Goal: Task Accomplishment & Management: Manage account settings

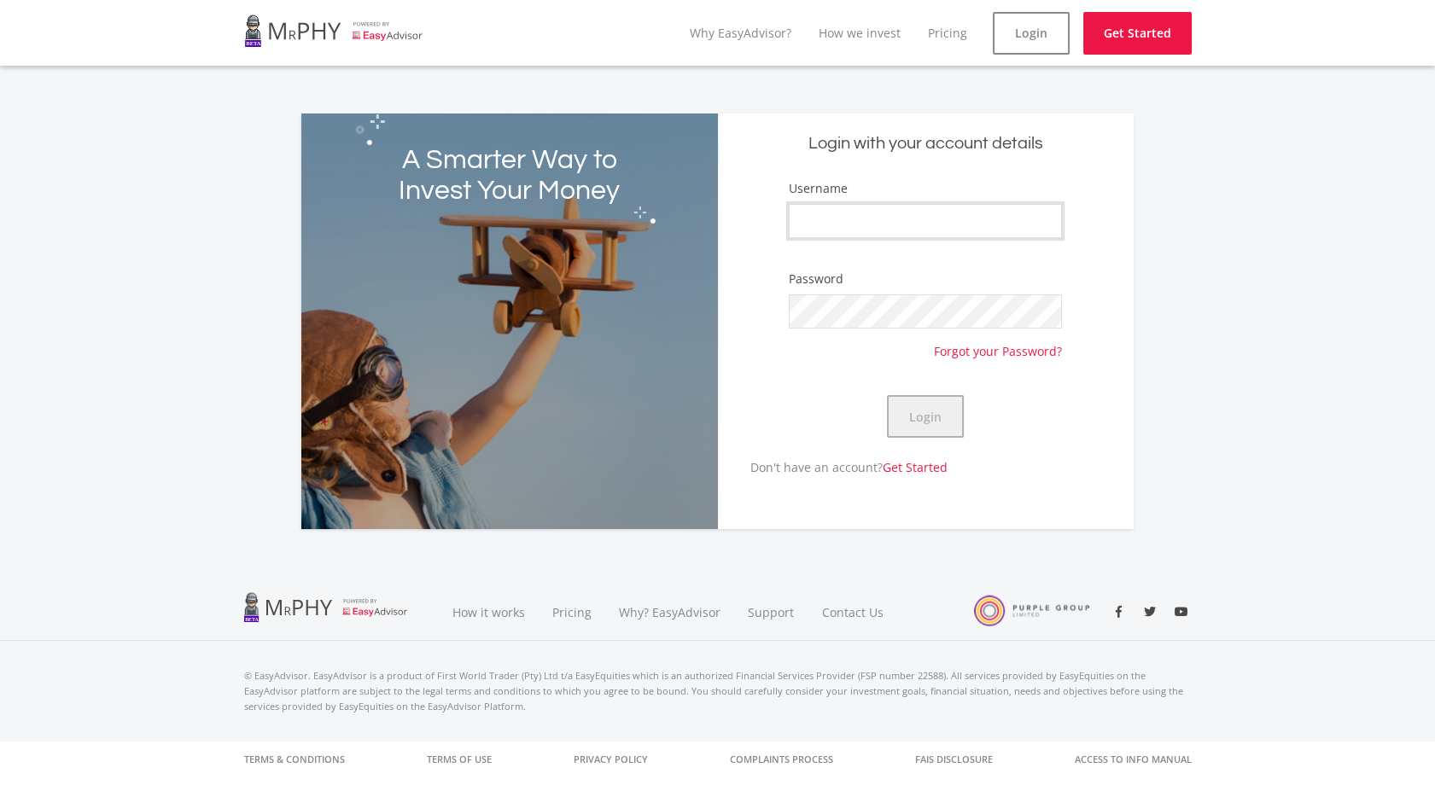
type input "CebisileBosman"
click at [936, 418] on button "Login" at bounding box center [925, 416] width 77 height 43
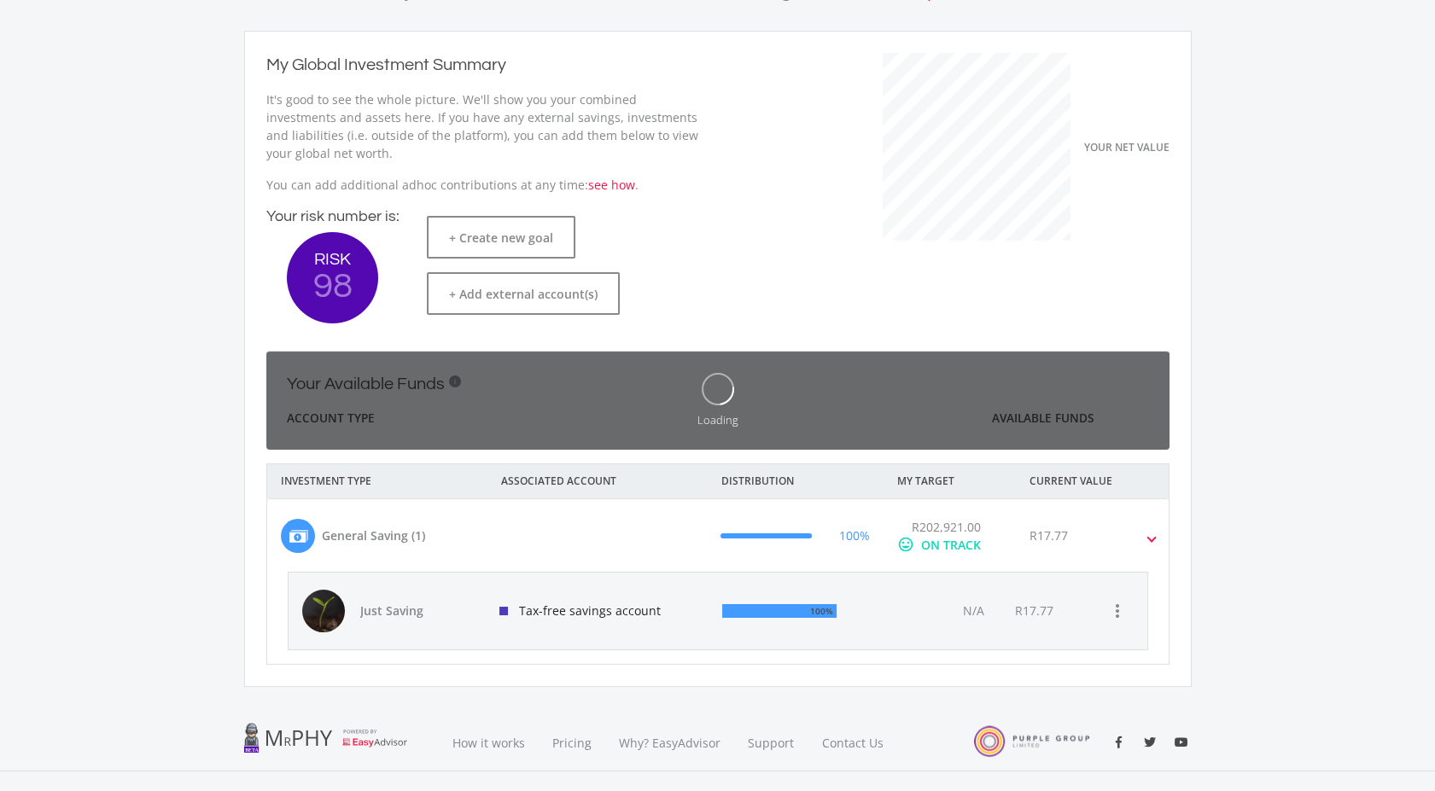
scroll to position [271, 469]
click at [388, 615] on span "Just Saving" at bounding box center [419, 610] width 119 height 17
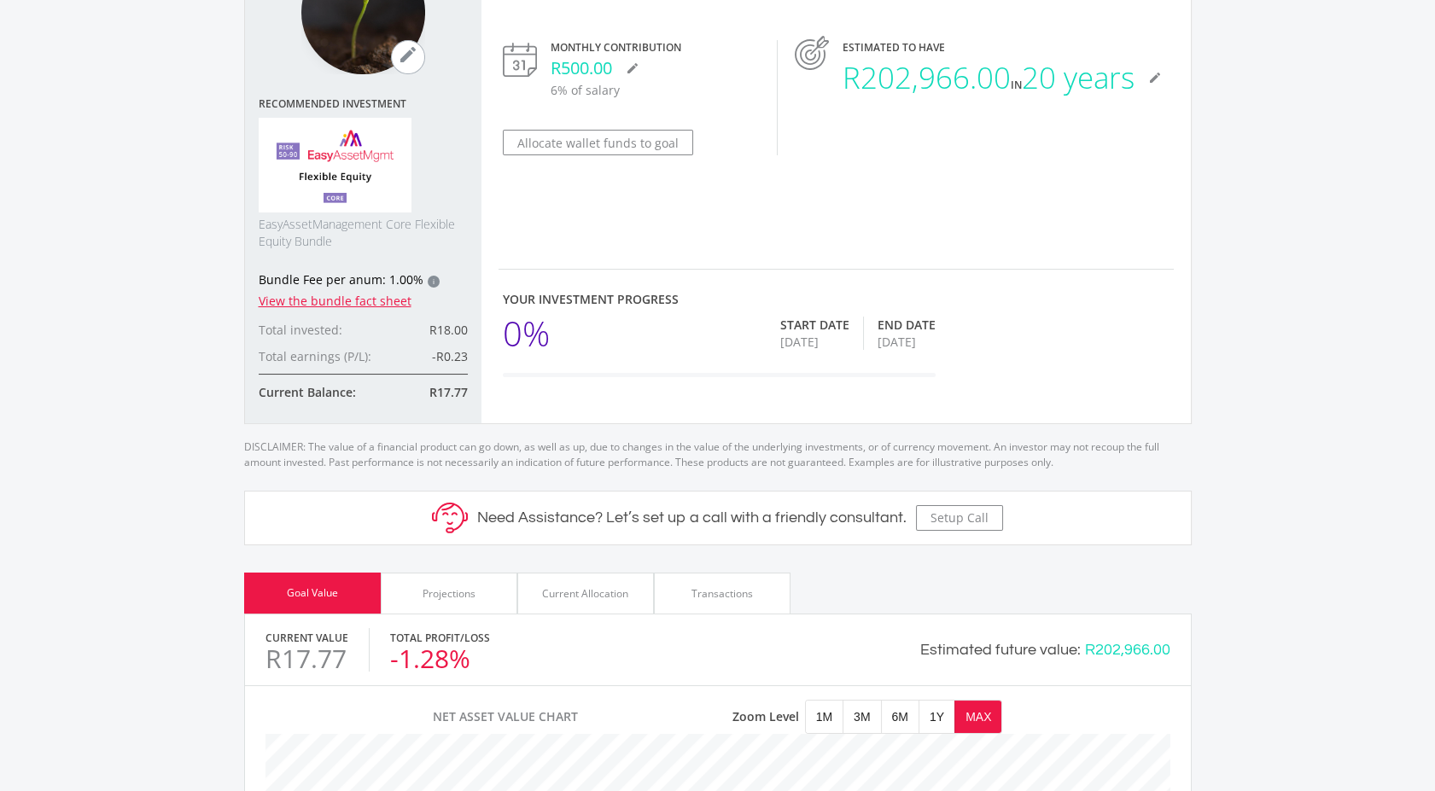
scroll to position [95, 0]
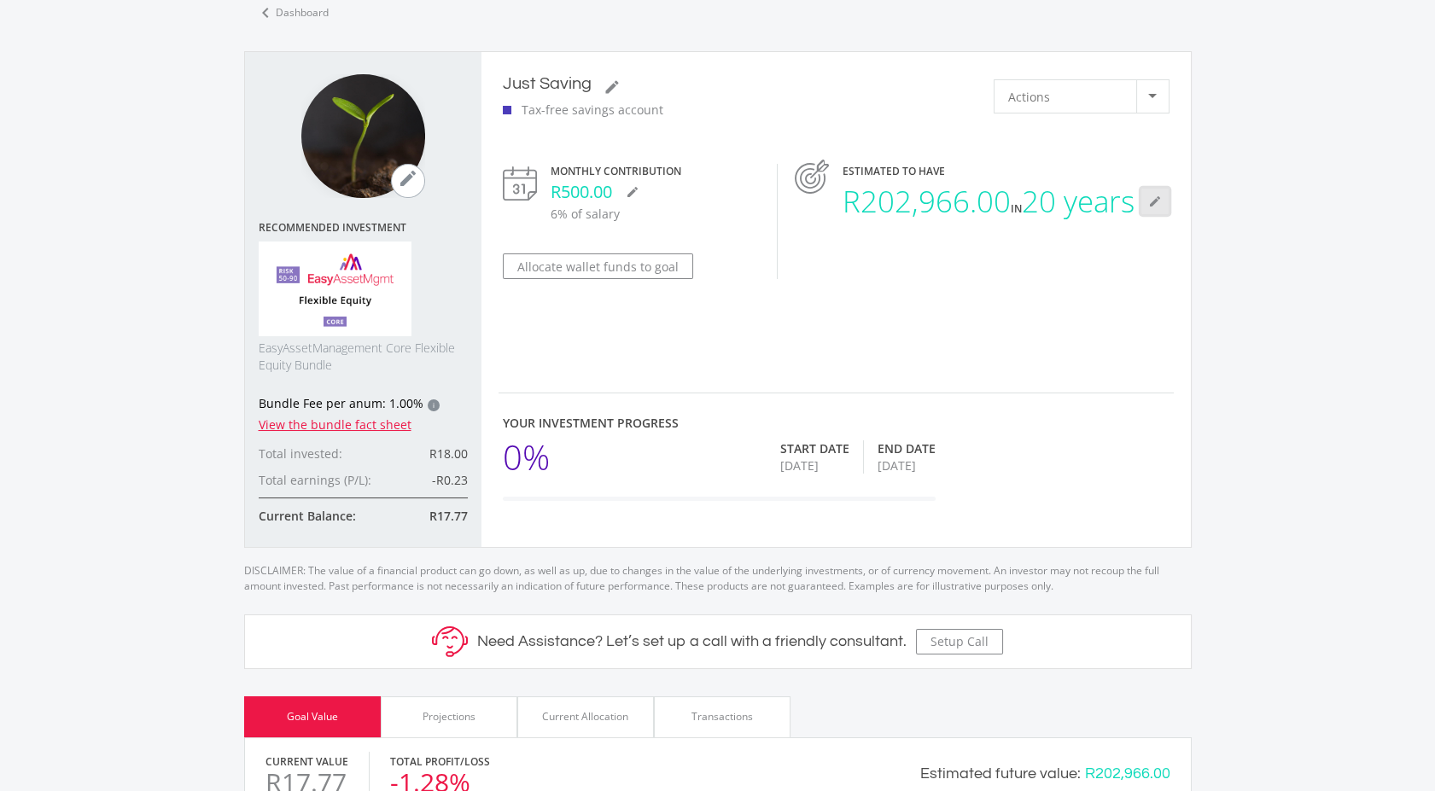
click at [1151, 208] on icon "mode_edit" at bounding box center [1155, 202] width 14 height 14
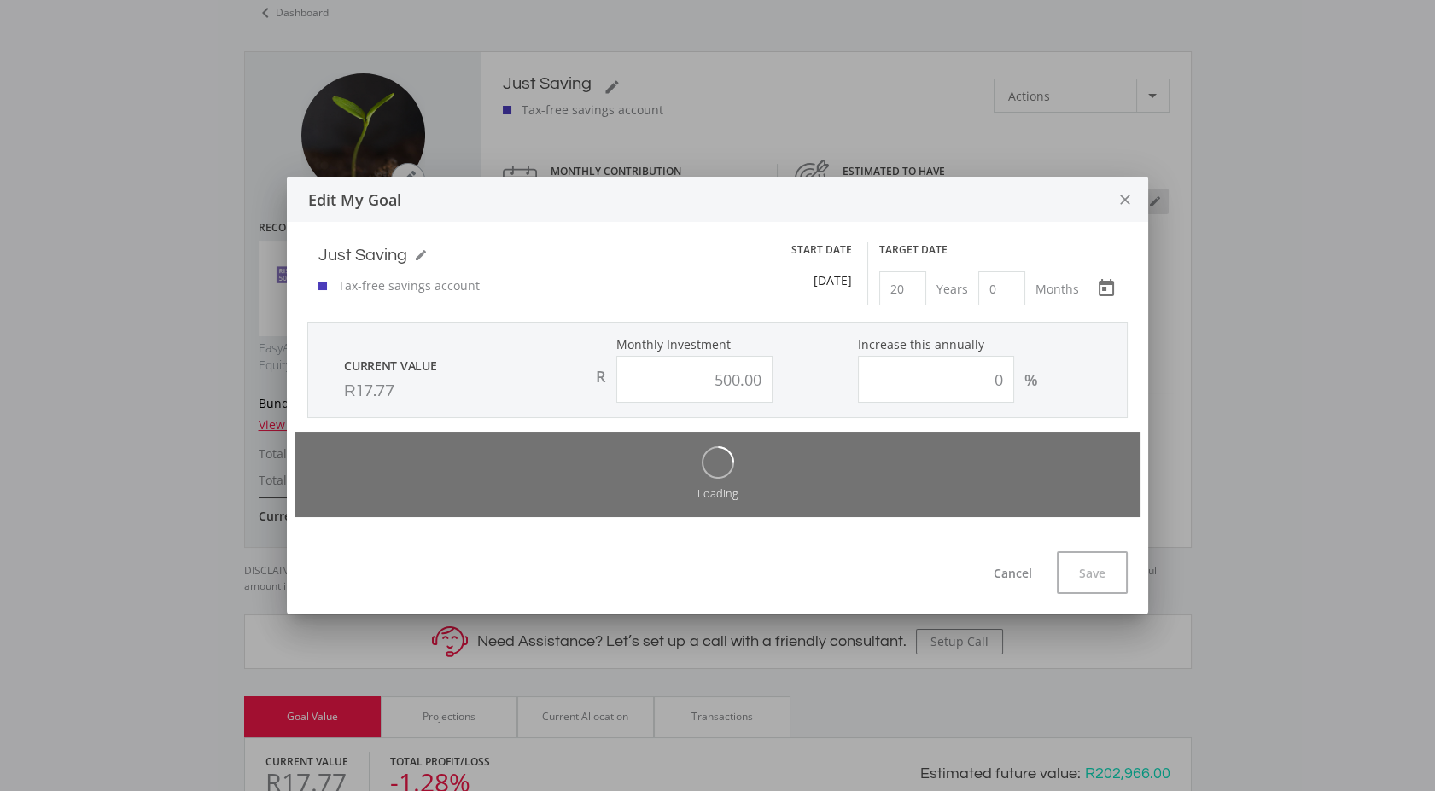
scroll to position [0, 0]
type input "500.00"
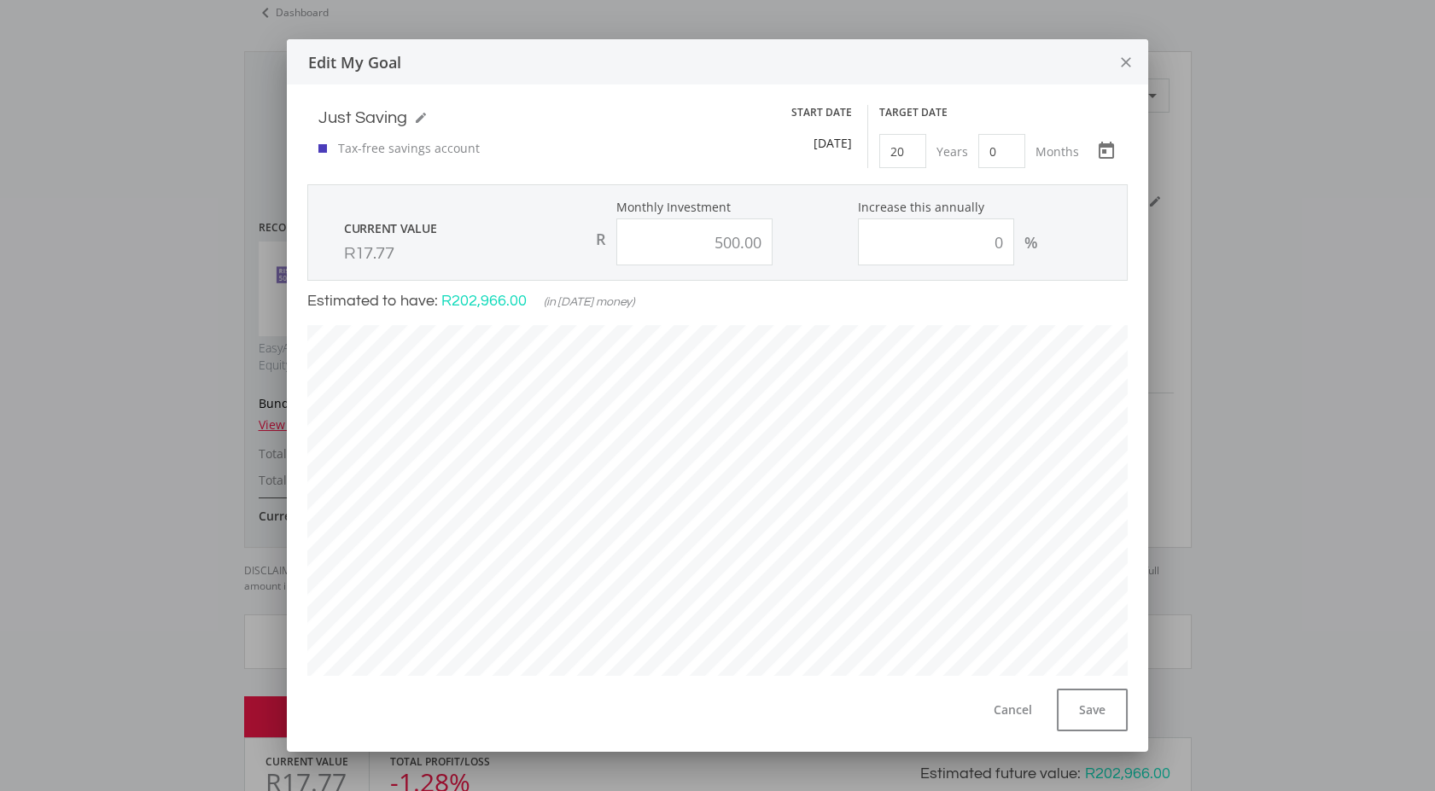
click at [1134, 57] on icon "close" at bounding box center [1125, 62] width 17 height 45
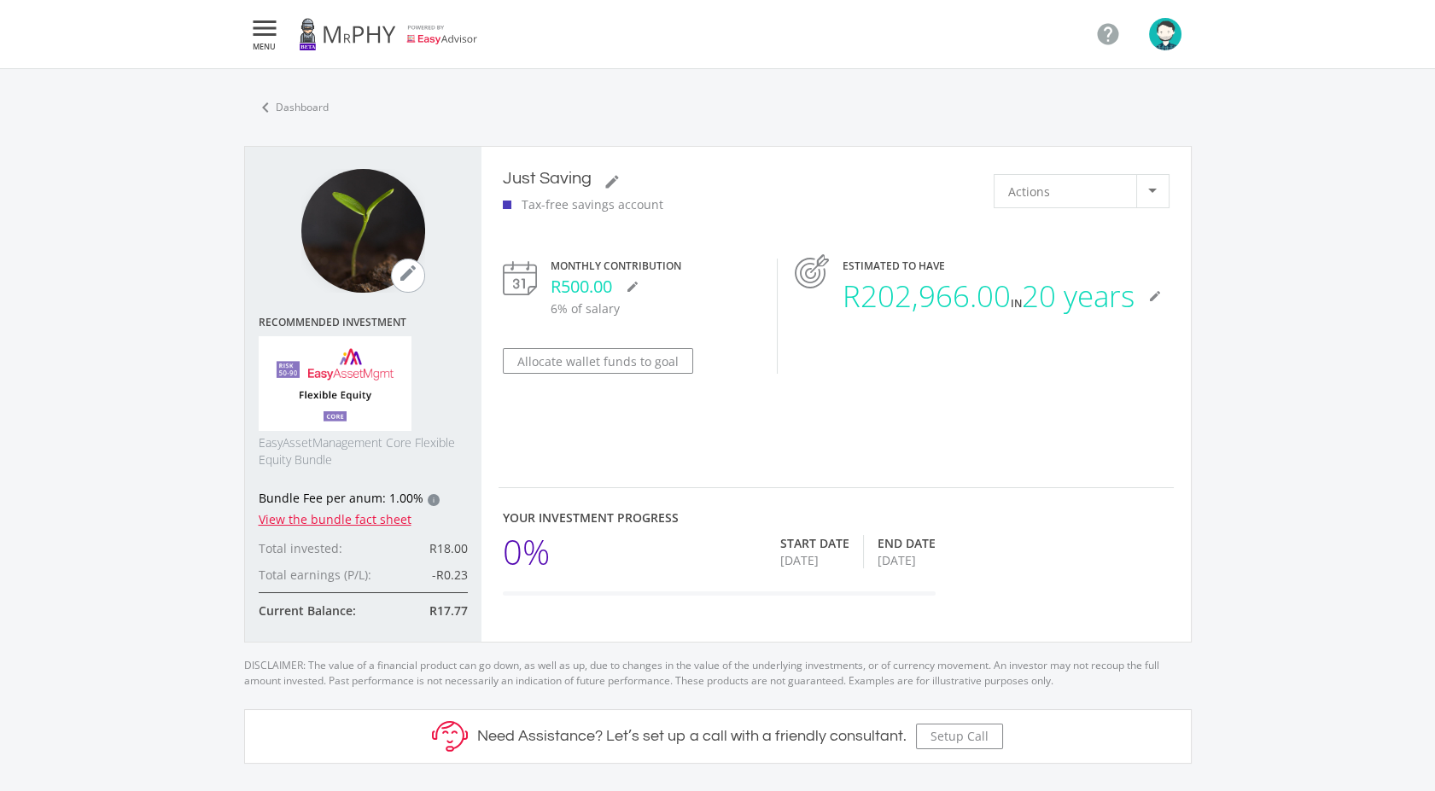
click at [259, 38] on icon "" at bounding box center [264, 28] width 31 height 20
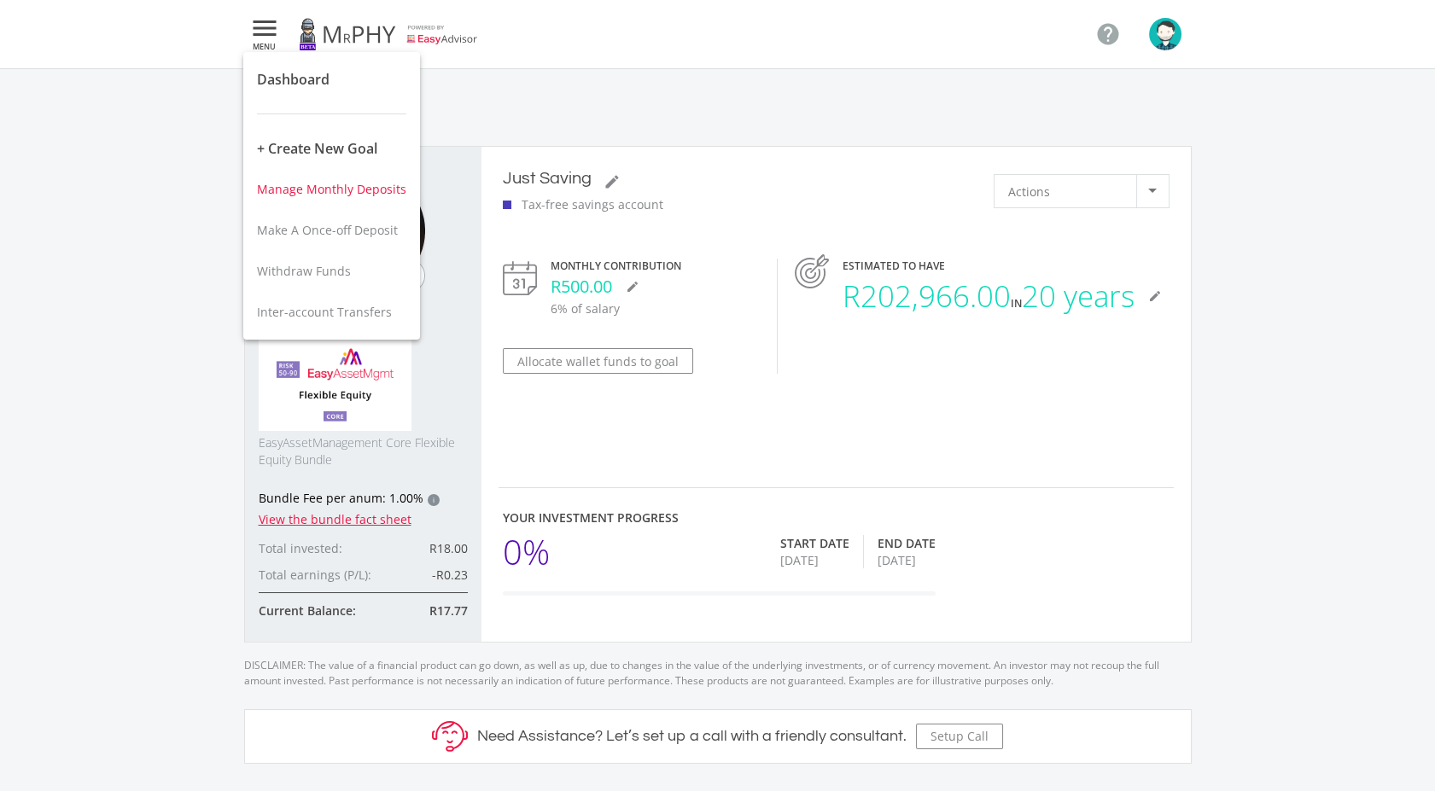
click at [375, 199] on button "Manage Monthly Deposits" at bounding box center [331, 189] width 177 height 41
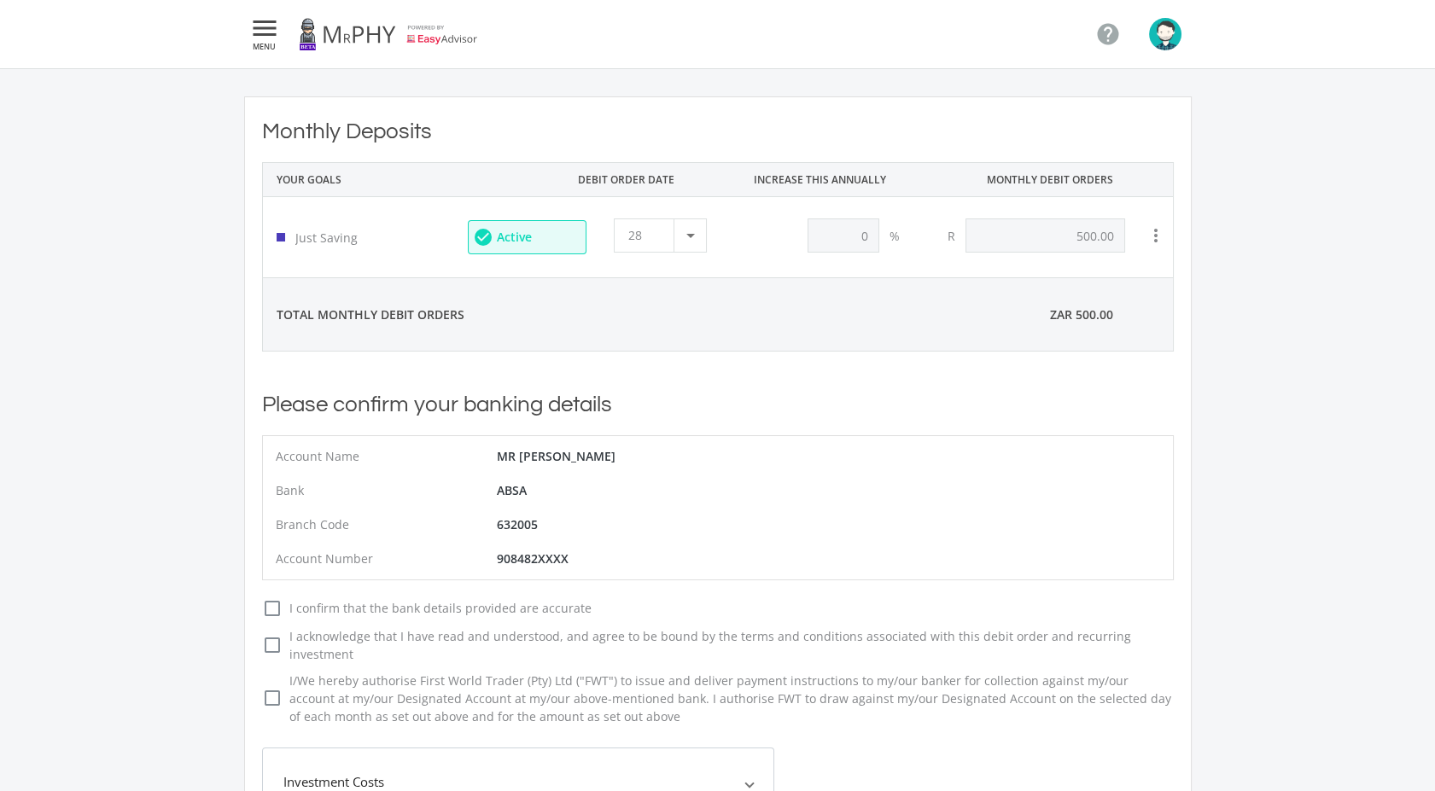
click at [278, 37] on icon "" at bounding box center [264, 28] width 31 height 20
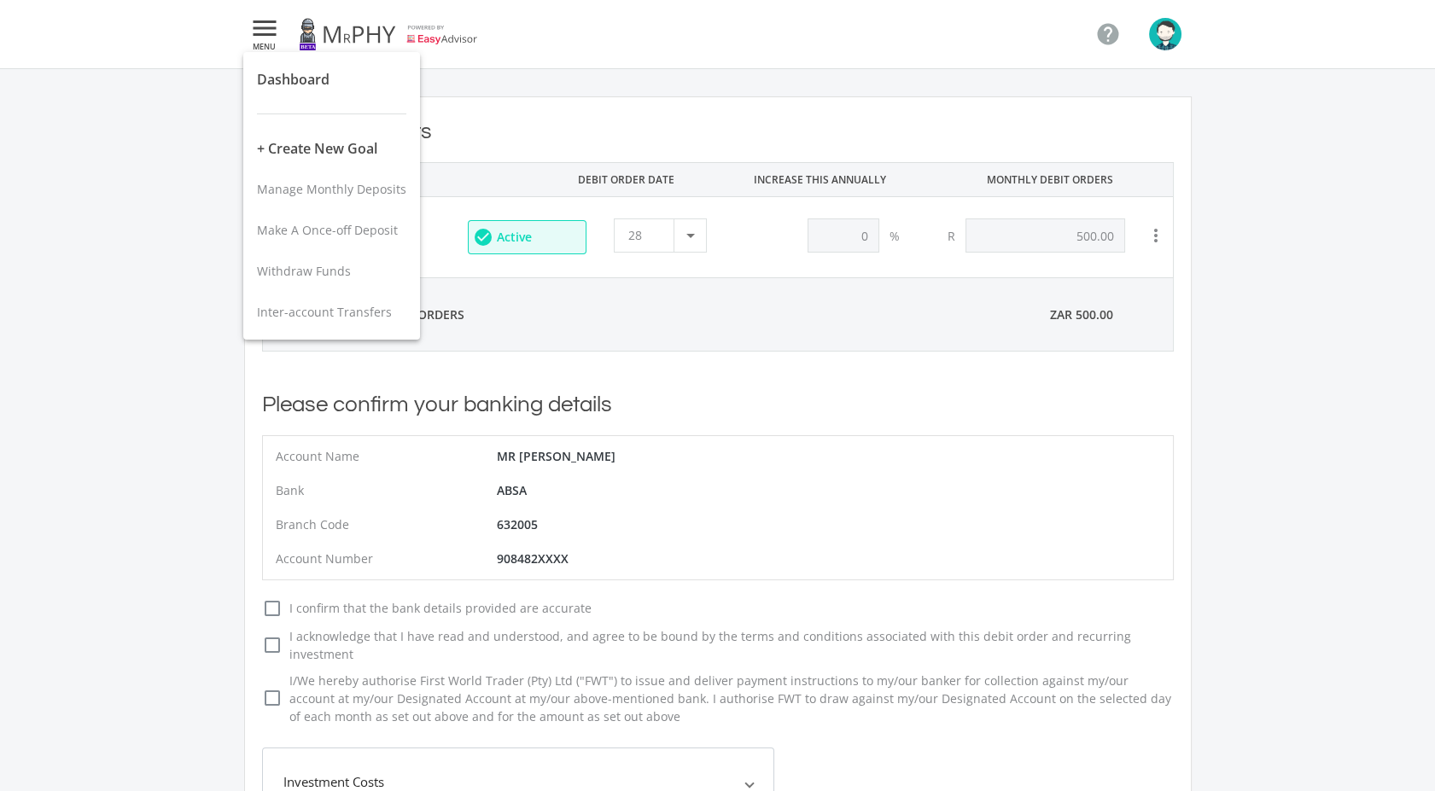
click at [694, 279] on div at bounding box center [717, 395] width 1435 height 791
click at [425, 236] on p "Just Saving" at bounding box center [367, 238] width 145 height 18
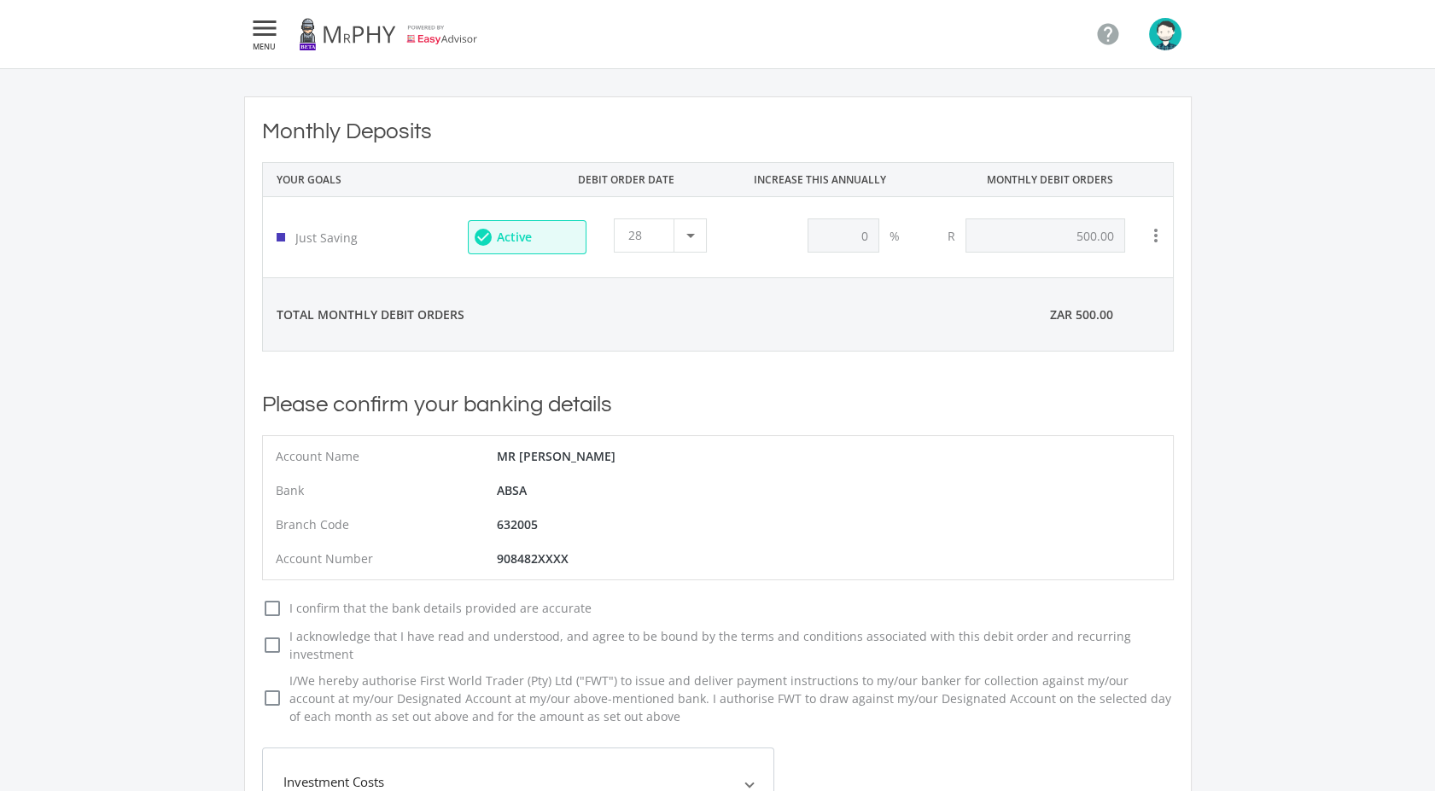
click at [350, 244] on p "Just Saving" at bounding box center [367, 238] width 145 height 18
click at [1151, 229] on icon "more_vert" at bounding box center [1155, 235] width 20 height 20
click at [1161, 239] on icon "more_vert" at bounding box center [1155, 235] width 20 height 20
click at [1195, 359] on button "Sell Funds" at bounding box center [1195, 361] width 115 height 41
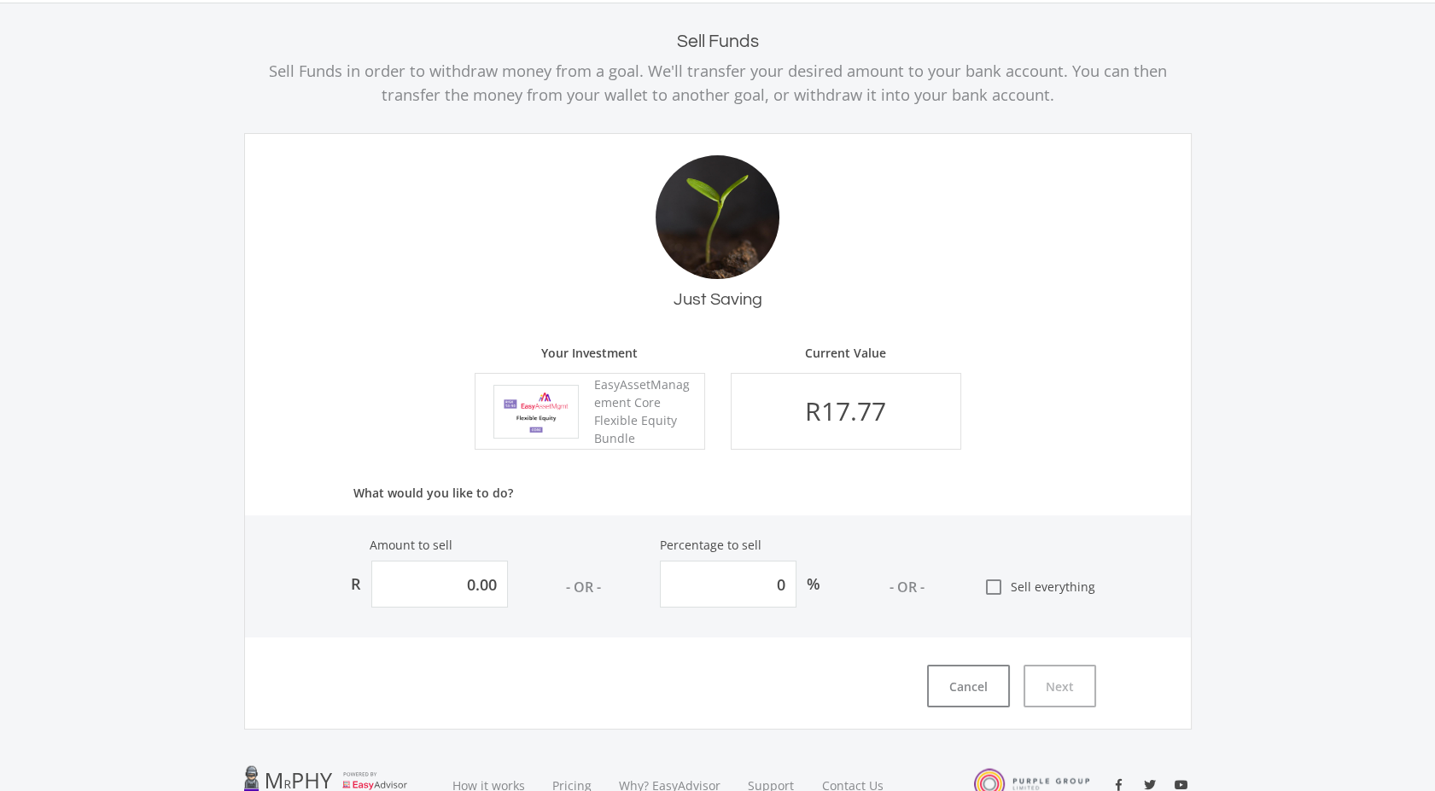
scroll to position [95, 0]
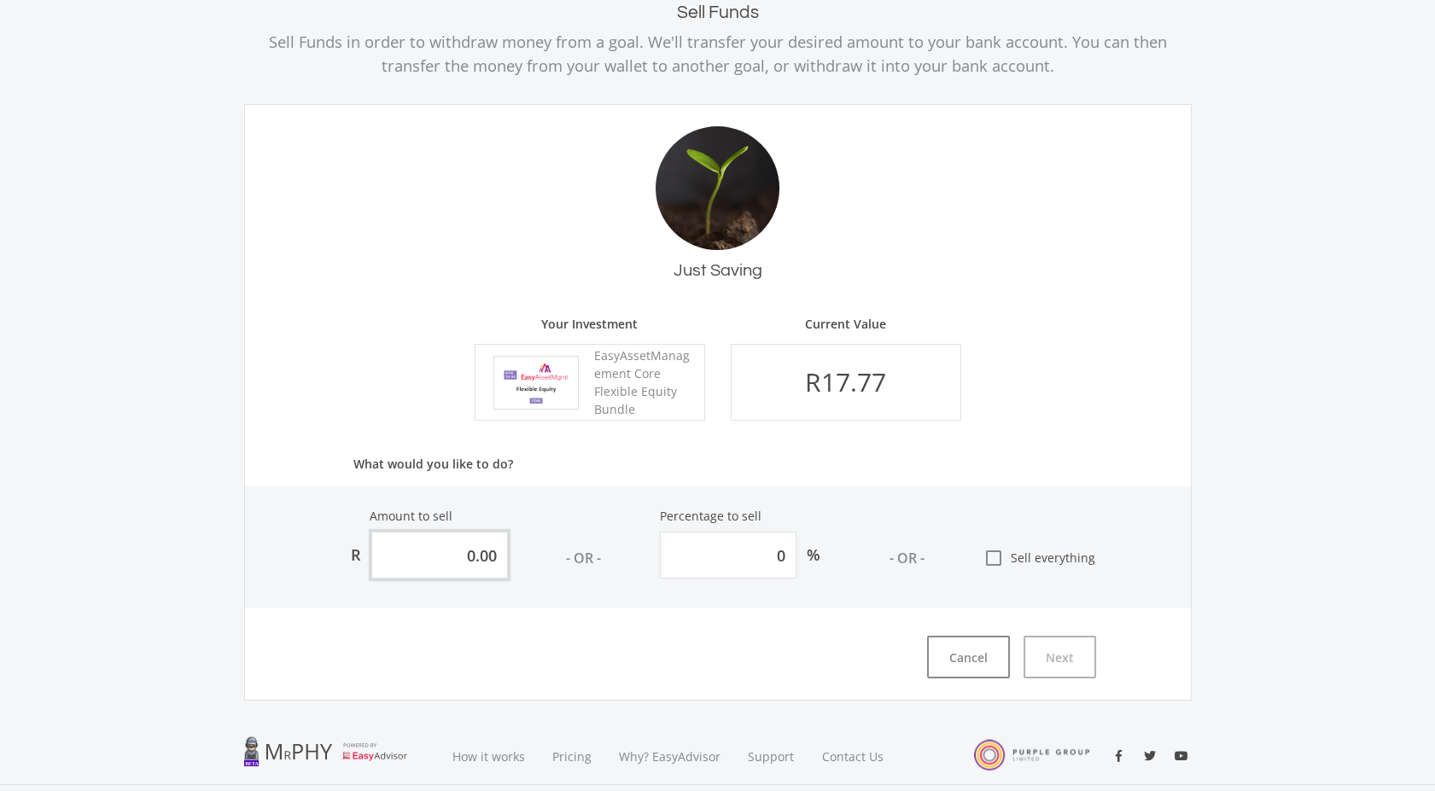
click at [464, 559] on input "0.00" at bounding box center [439, 555] width 137 height 47
type input "0"
type input "1"
type input "5.626"
type input "17"
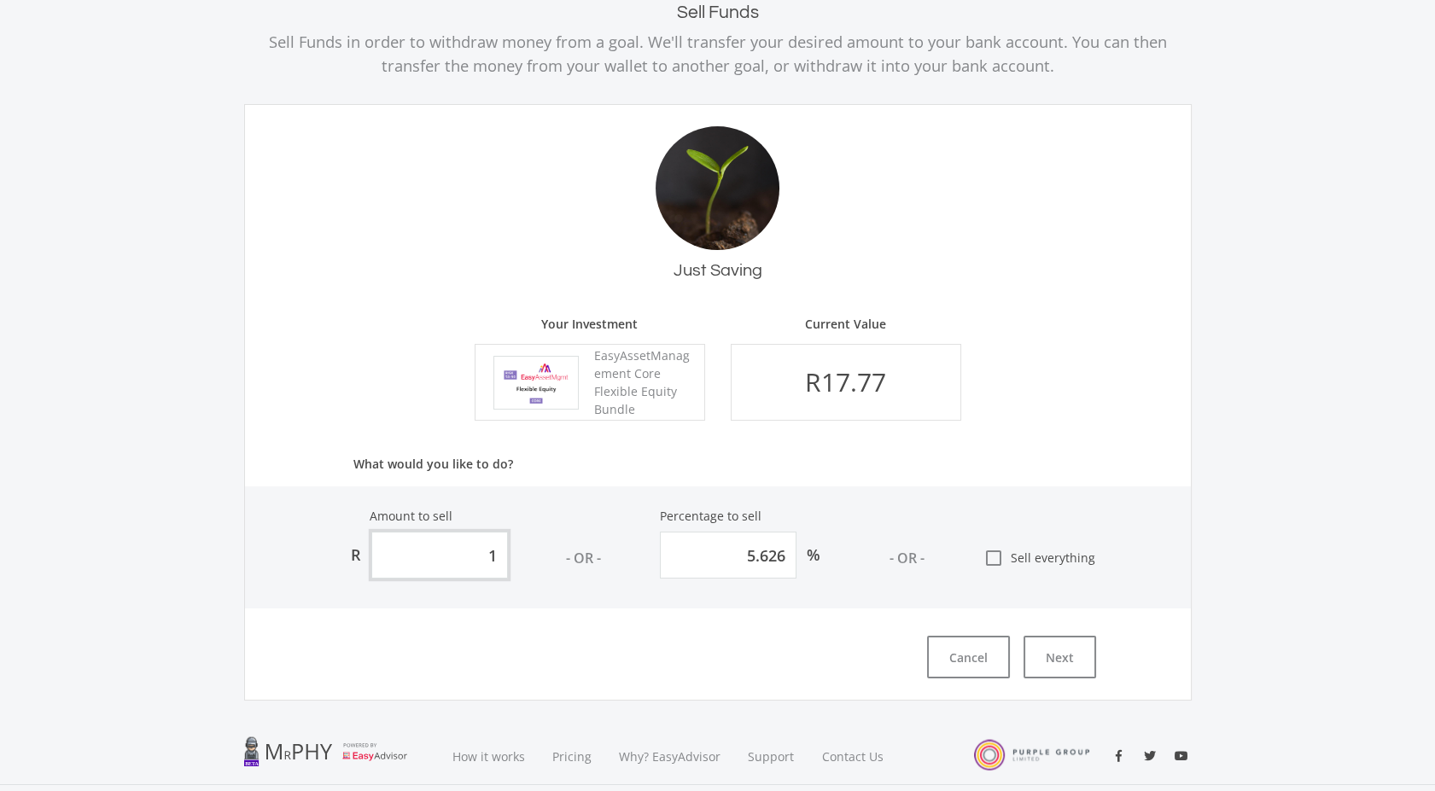
type input "95.65"
type input "17.7"
type input "99.59"
type input "17.77"
type input "99.98"
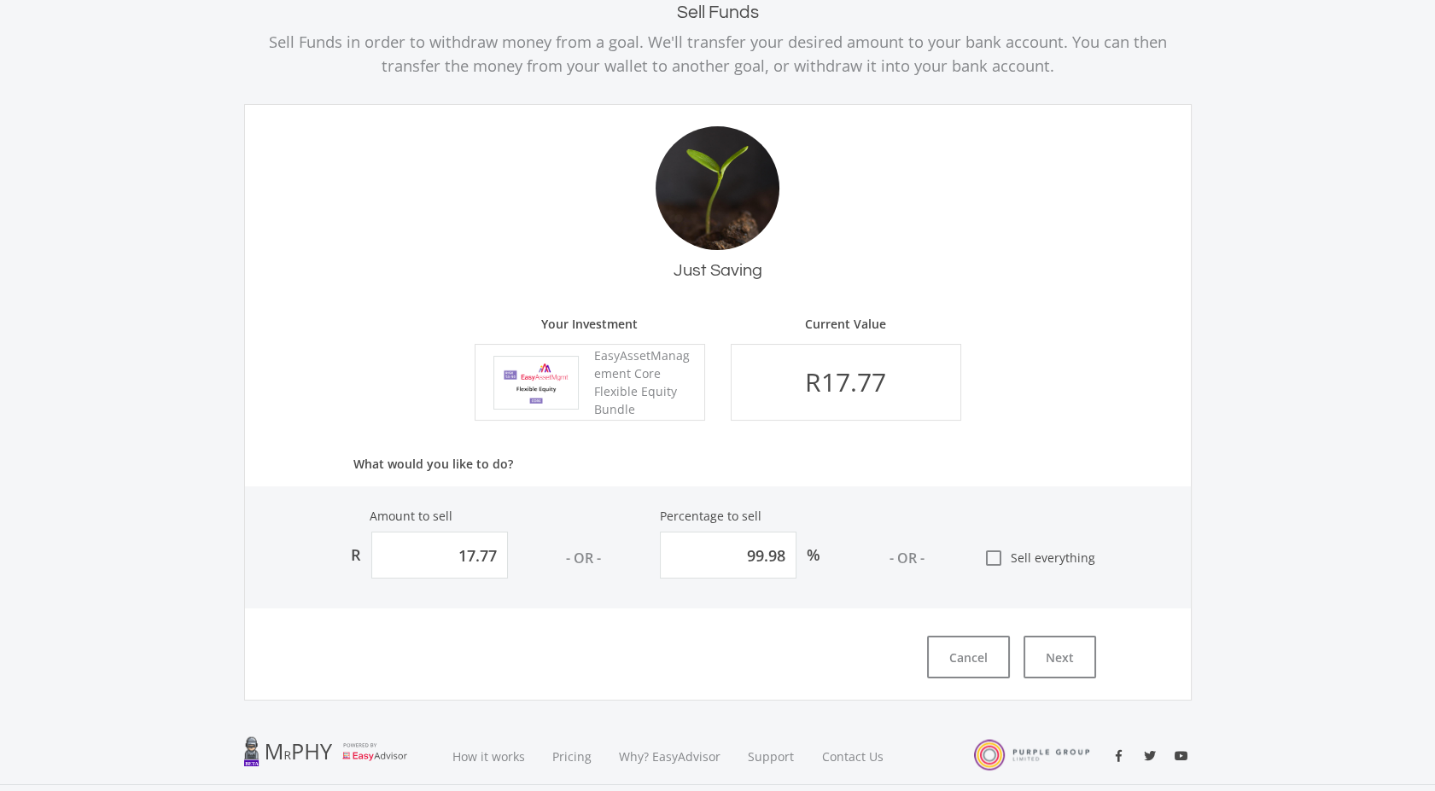
click at [992, 556] on icon "check_box_outline_blank" at bounding box center [993, 558] width 20 height 20
click at [966, 551] on input "check_box_outline_blank Sell everything" at bounding box center [966, 551] width 0 height 0
type input "17.77351"
type input "100"
type input "17.77"
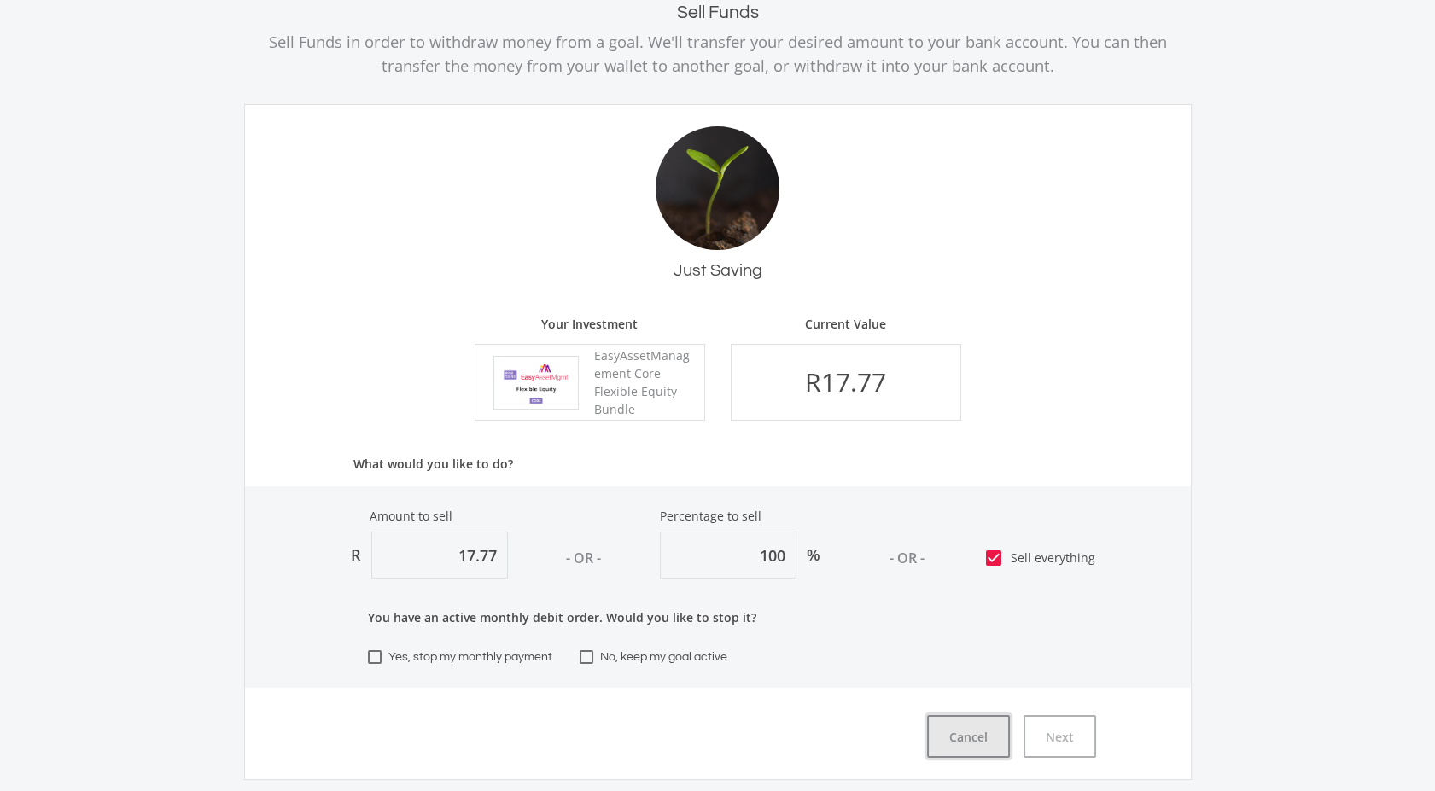
click at [992, 741] on button "Cancel" at bounding box center [968, 736] width 83 height 43
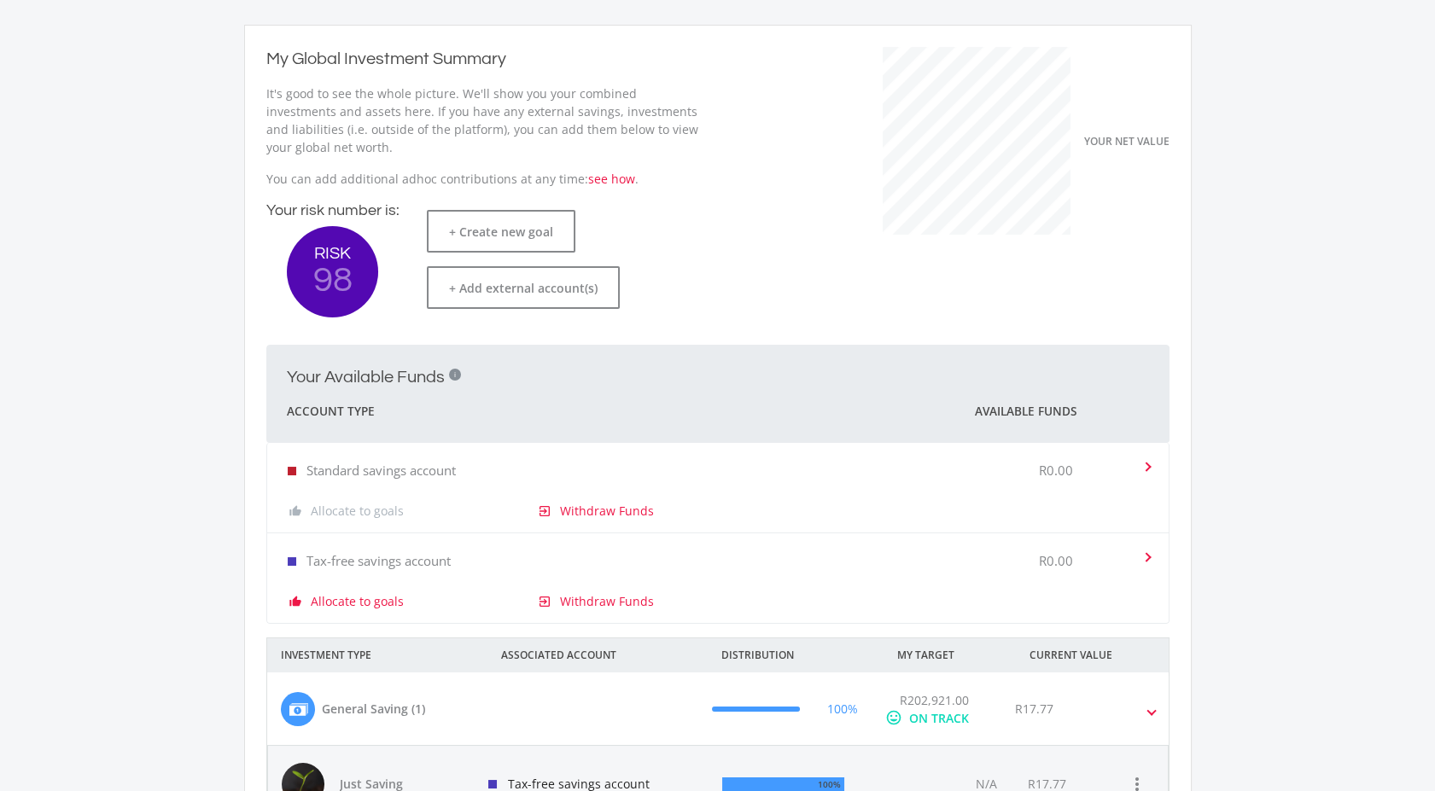
scroll to position [189, 0]
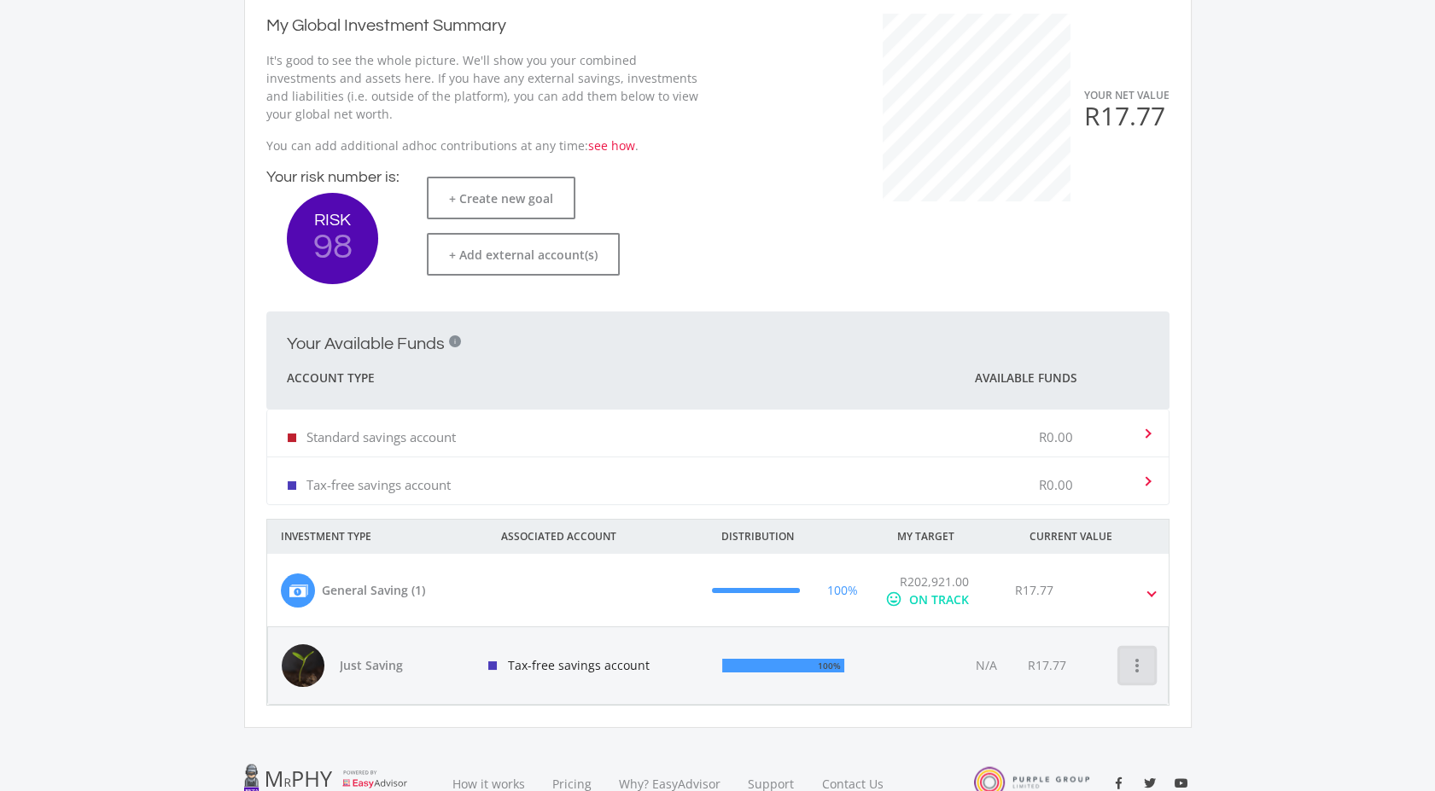
click at [1139, 669] on icon "more_vert" at bounding box center [1136, 665] width 20 height 20
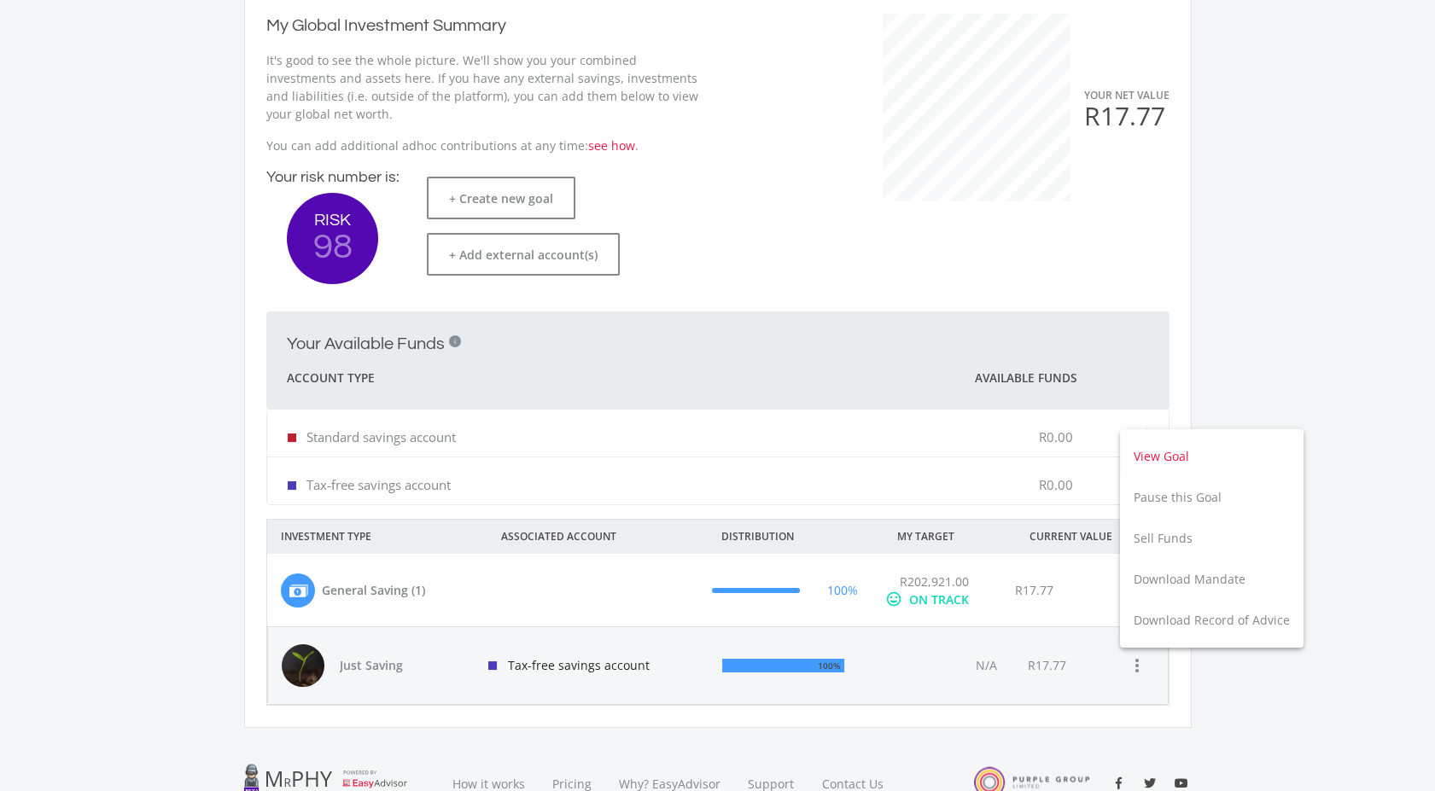
click at [1161, 467] on button "View Goal" at bounding box center [1211, 456] width 183 height 41
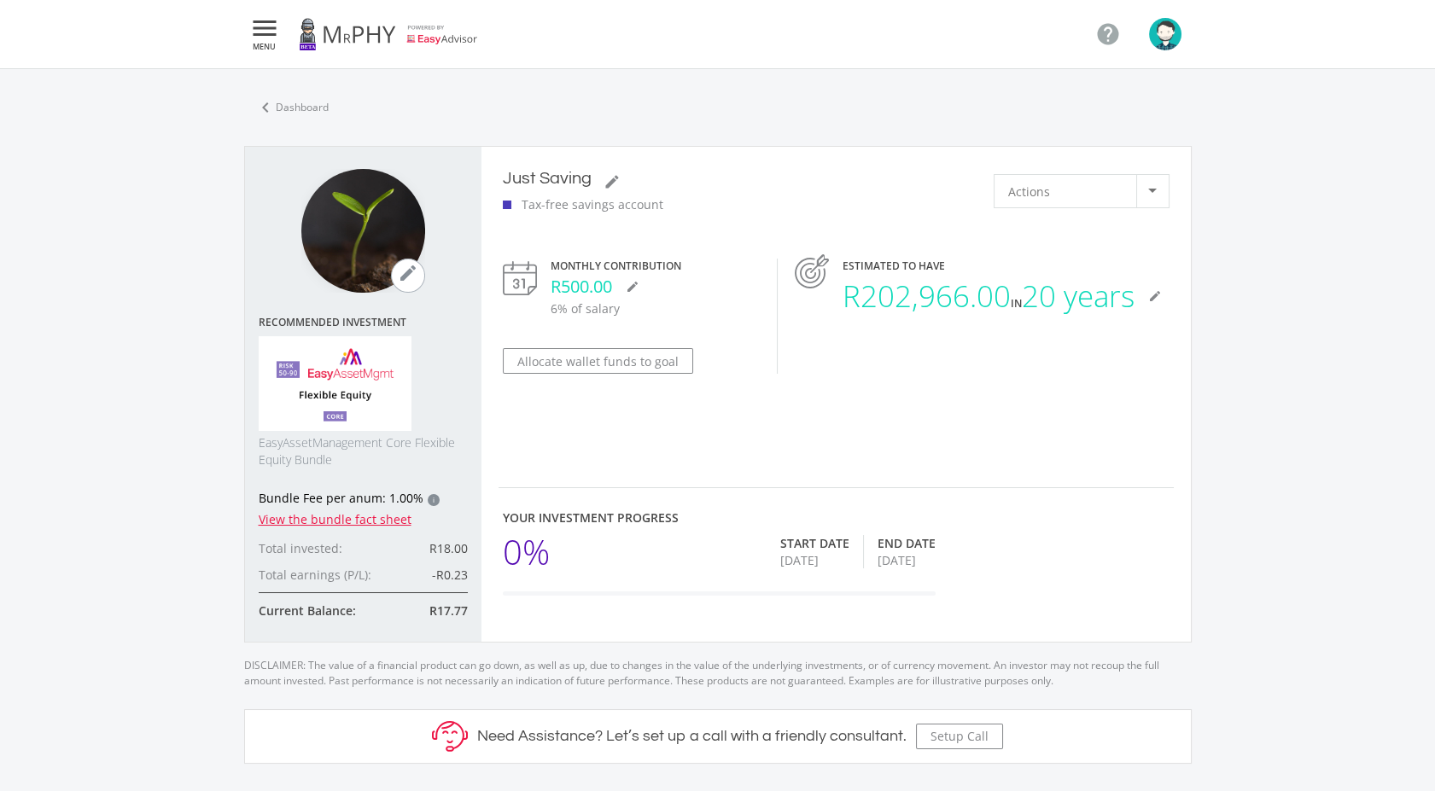
click at [271, 43] on span "MENU" at bounding box center [264, 47] width 31 height 8
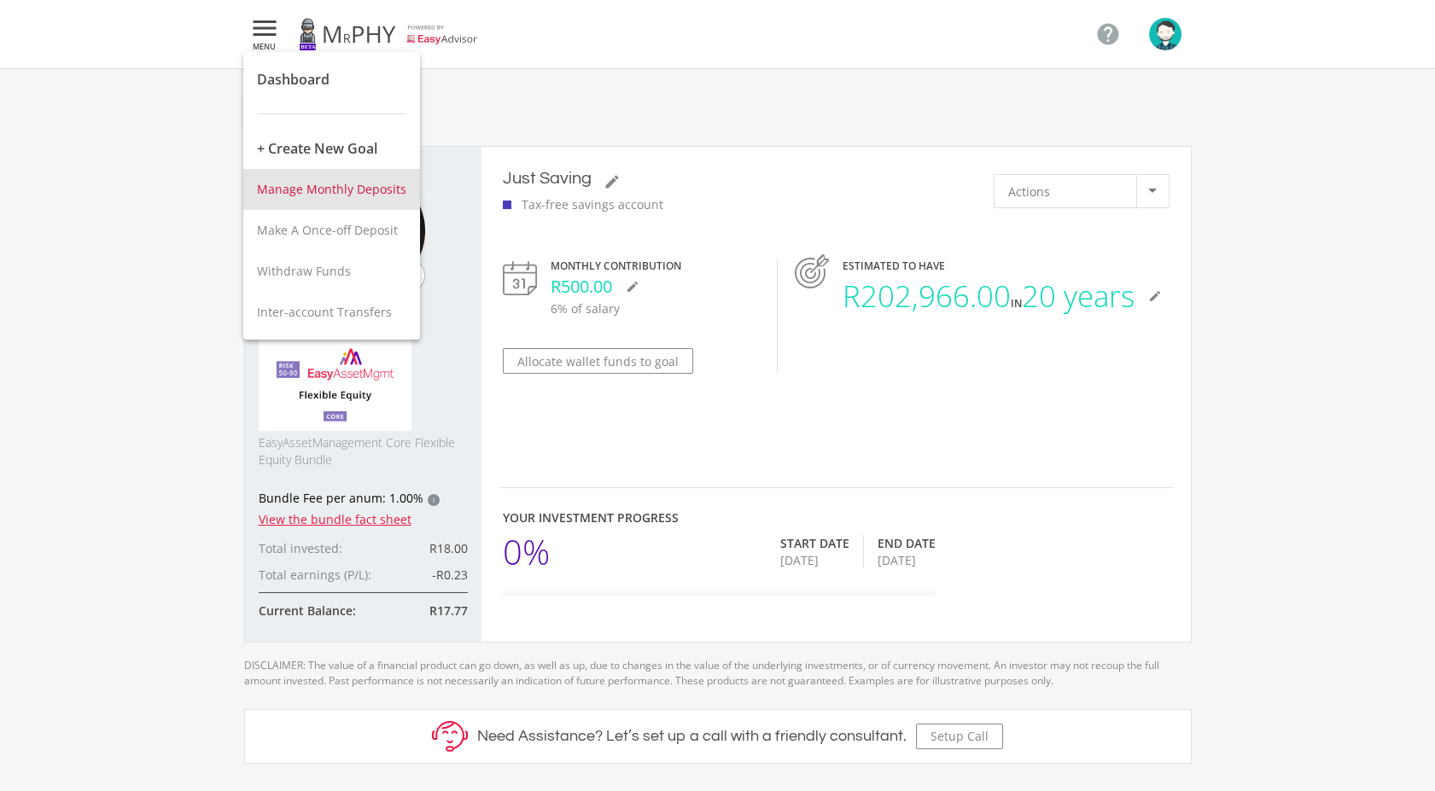
click at [365, 199] on button "Manage Monthly Deposits" at bounding box center [331, 189] width 177 height 41
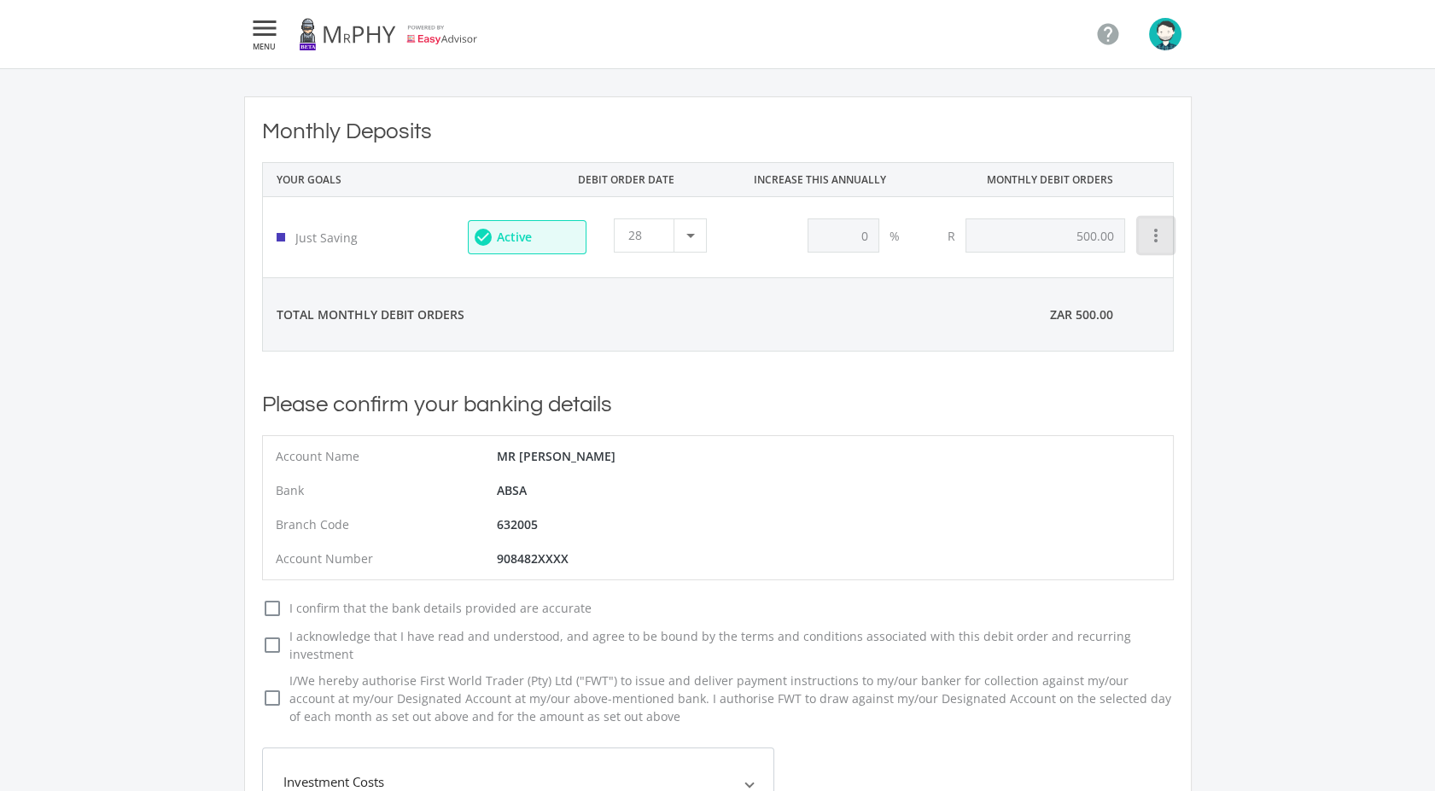
click at [1147, 232] on icon "more_vert" at bounding box center [1155, 235] width 20 height 20
click at [901, 553] on div at bounding box center [717, 395] width 1435 height 791
click at [1164, 236] on icon "more_vert" at bounding box center [1155, 235] width 20 height 20
click at [684, 239] on div at bounding box center [717, 395] width 1435 height 791
click at [688, 240] on div at bounding box center [689, 235] width 32 height 32
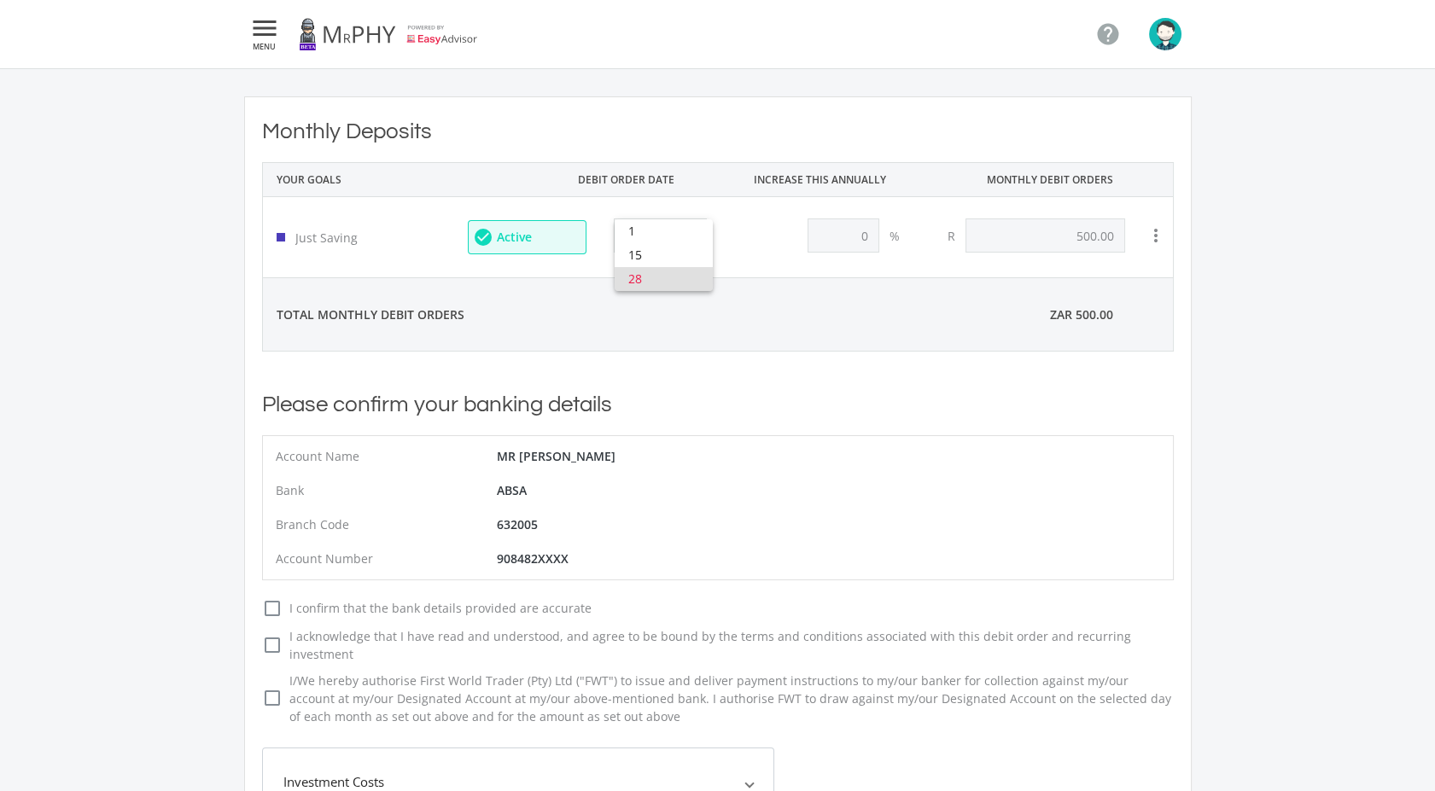
click at [759, 323] on div at bounding box center [717, 395] width 1435 height 791
click at [536, 242] on ee-status-badge "check_circle Active" at bounding box center [527, 237] width 119 height 34
click at [536, 248] on ee-status-badge "check_circle Active" at bounding box center [527, 237] width 119 height 34
click at [262, 37] on icon "" at bounding box center [264, 28] width 31 height 20
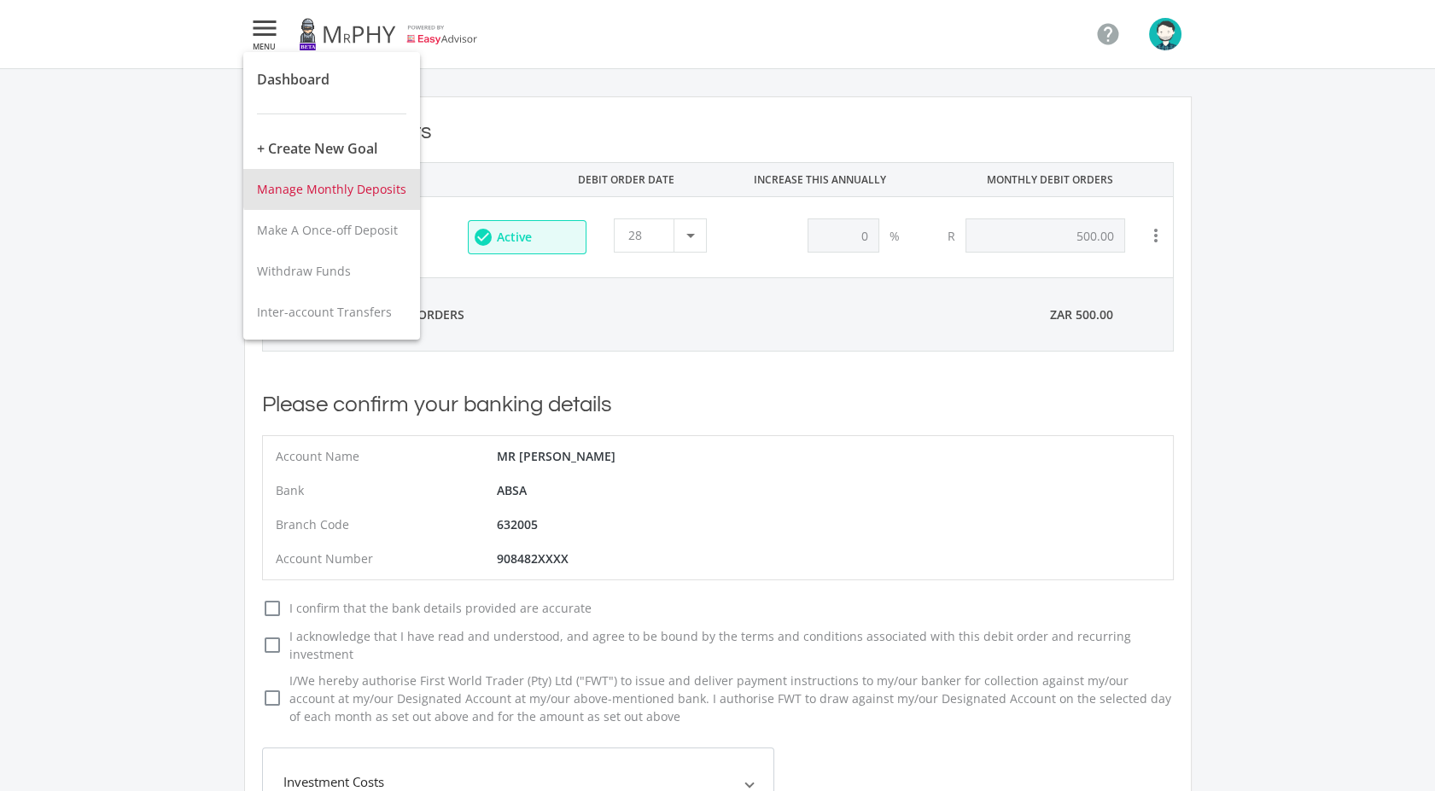
click at [349, 183] on span "Manage Monthly Deposits" at bounding box center [331, 189] width 149 height 16
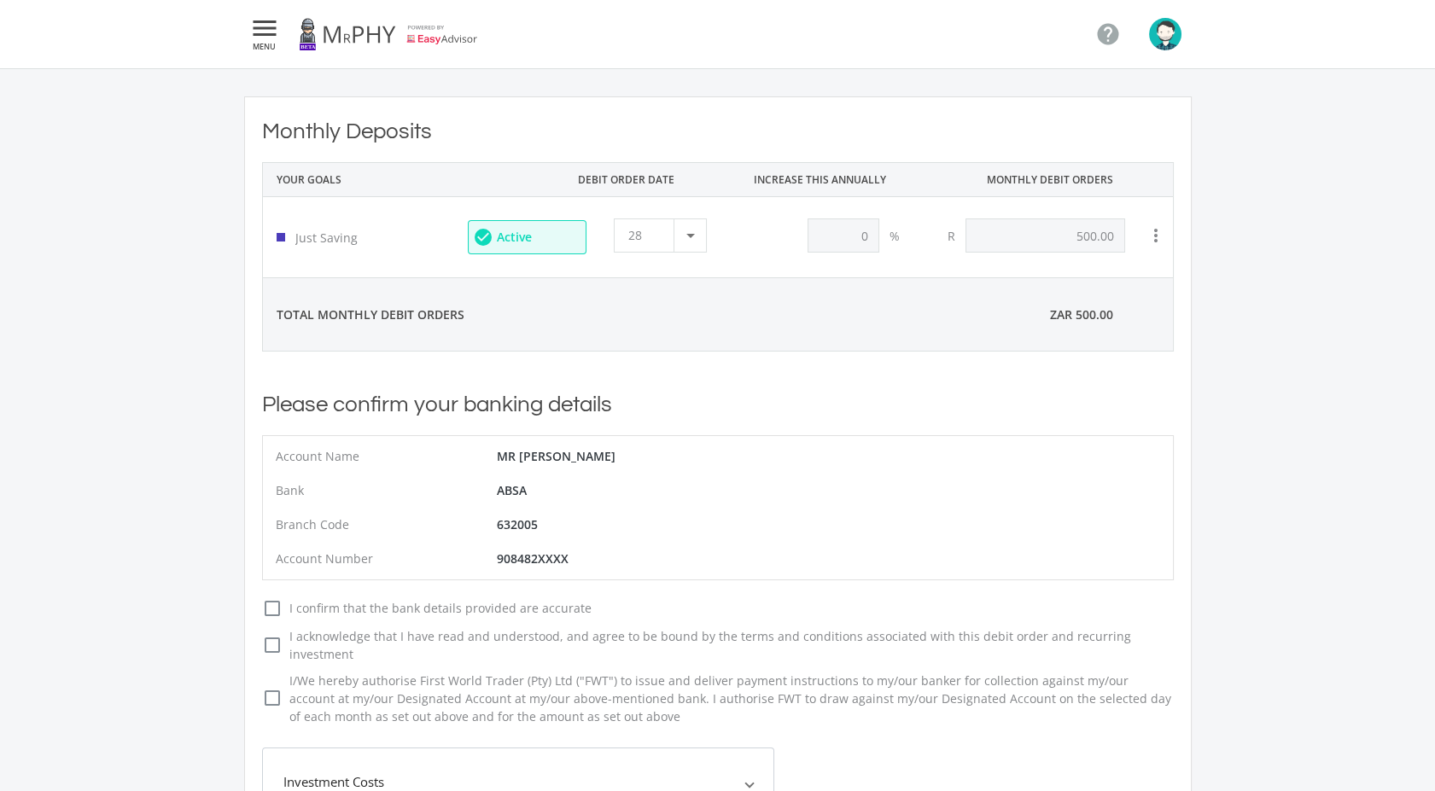
click at [265, 50] on span "MENU" at bounding box center [264, 47] width 31 height 8
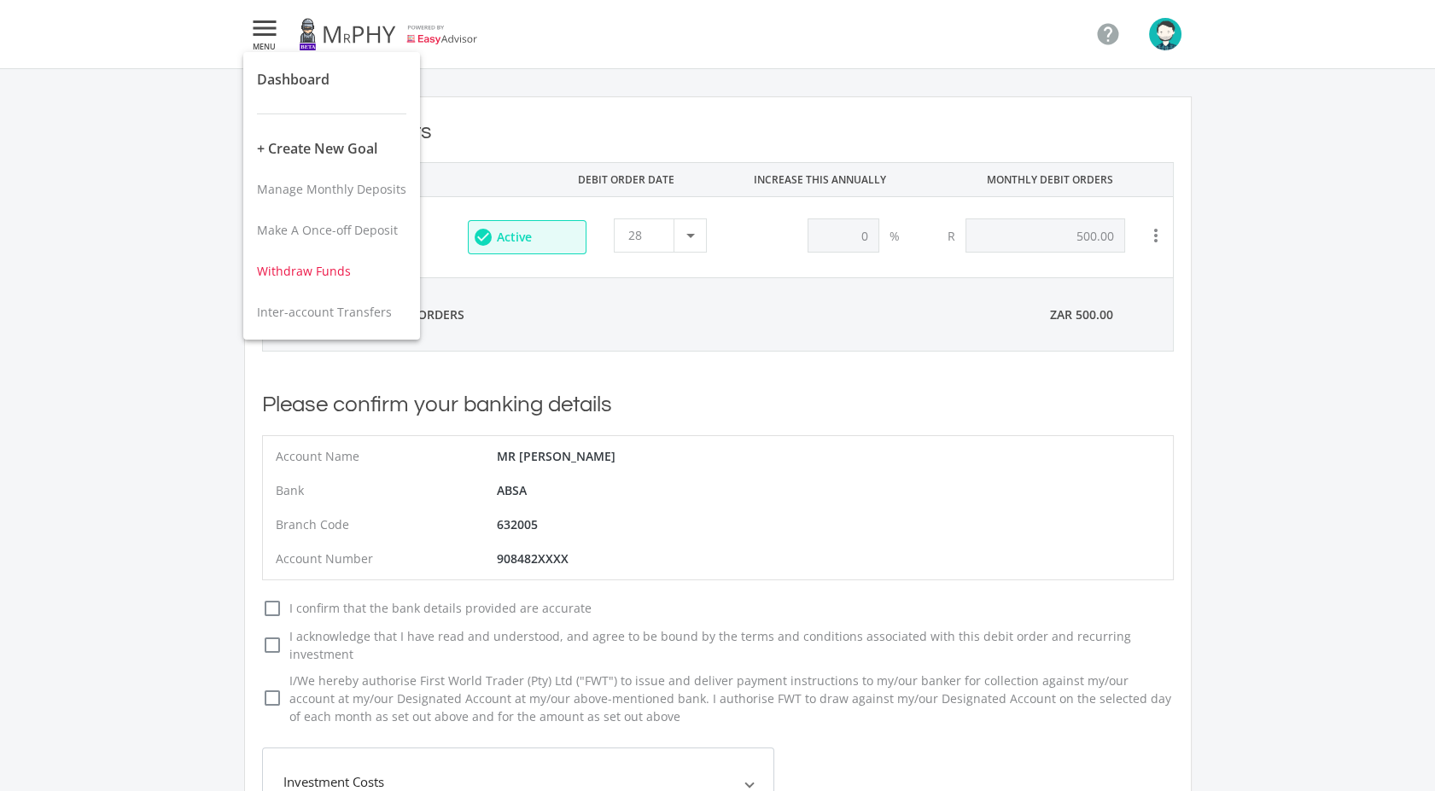
click at [322, 269] on span "Withdraw Funds" at bounding box center [304, 271] width 94 height 16
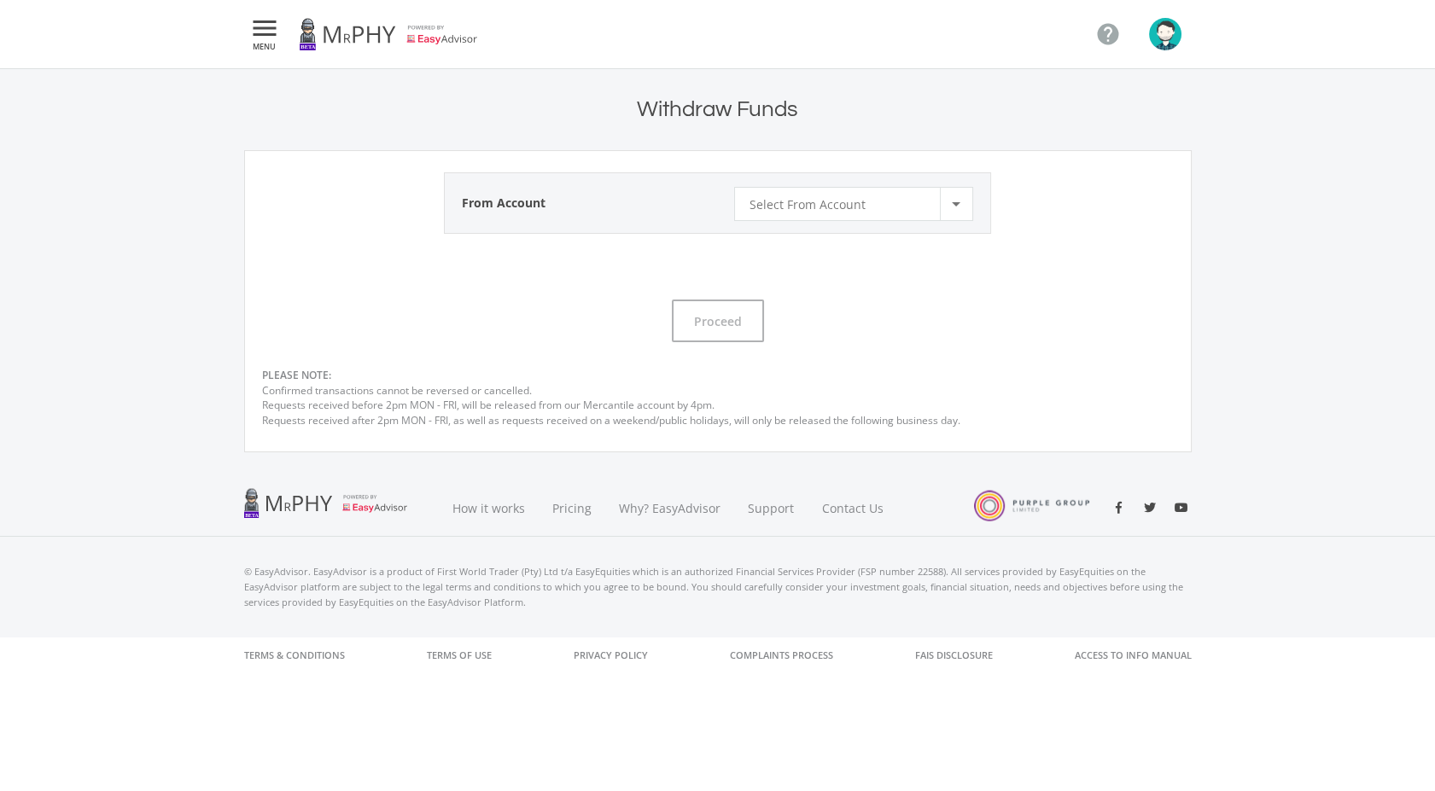
click at [878, 213] on div "Select From Account" at bounding box center [843, 204] width 190 height 32
click at [872, 224] on span "Tax-free savings account" at bounding box center [856, 224] width 217 height 24
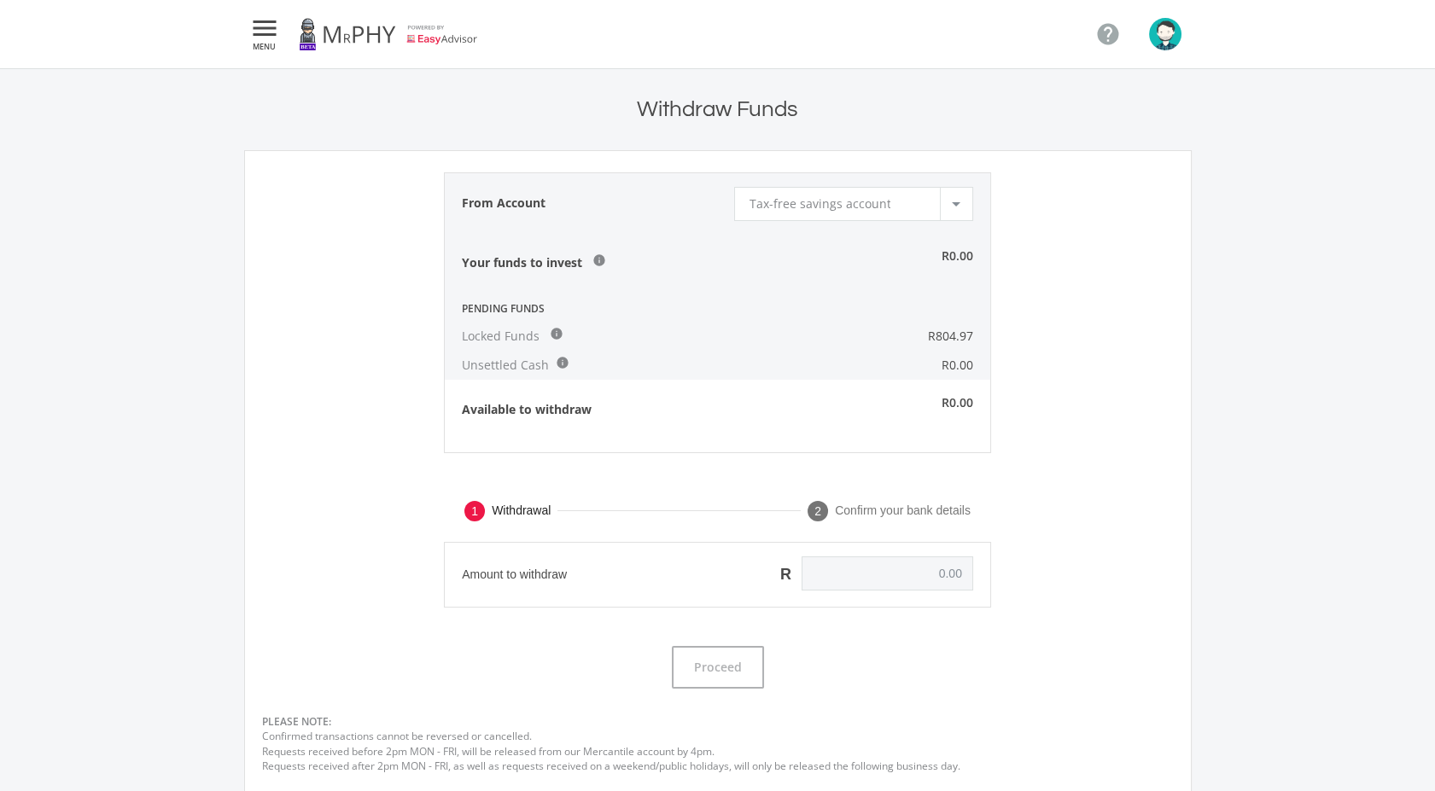
click at [905, 201] on div "Tax-free savings account" at bounding box center [843, 204] width 190 height 32
click at [878, 206] on span "Standard savings account" at bounding box center [856, 200] width 217 height 24
click at [878, 206] on span "Standard savings account" at bounding box center [822, 203] width 148 height 16
click at [876, 228] on span "Tax-free savings account" at bounding box center [856, 224] width 217 height 24
click at [876, 212] on div "Tax-free savings account" at bounding box center [843, 204] width 190 height 32
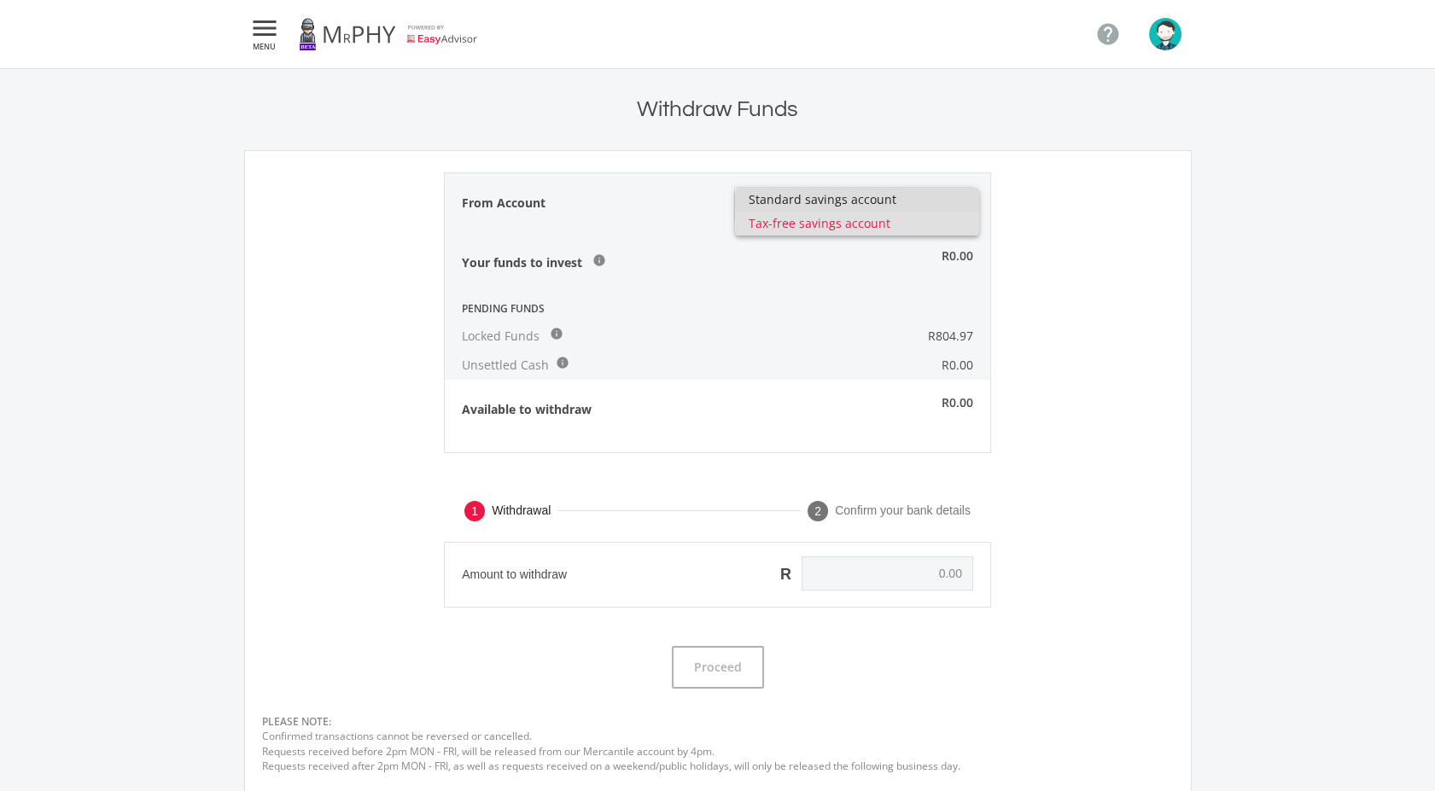
click at [873, 208] on span "Standard savings account" at bounding box center [856, 200] width 217 height 24
type input "0.00"
